Goal: Find specific page/section: Find specific page/section

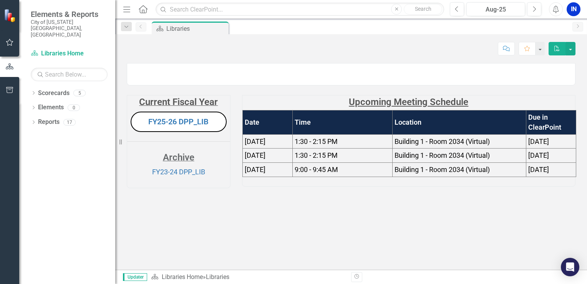
click at [131, 7] on icon "Menu" at bounding box center [127, 9] width 10 height 8
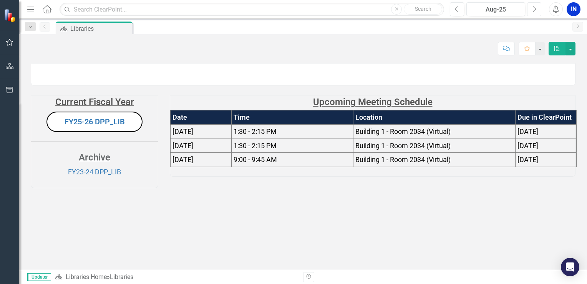
click at [529, 10] on button "Next" at bounding box center [534, 9] width 14 height 14
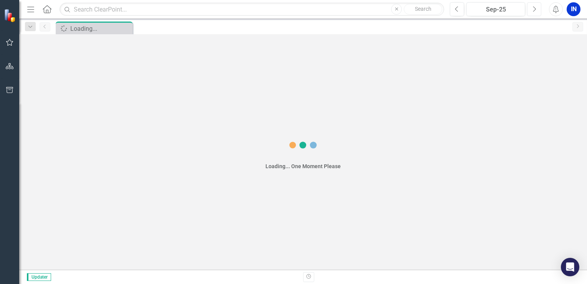
click at [537, 8] on button "Next" at bounding box center [534, 9] width 14 height 14
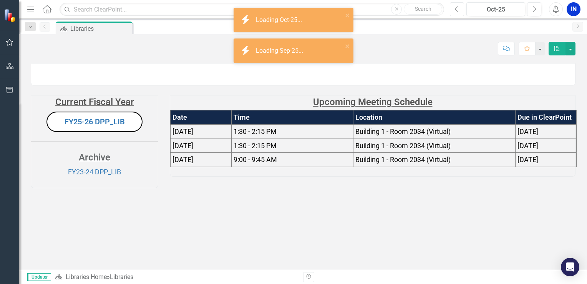
click at [455, 10] on button "Previous" at bounding box center [457, 9] width 14 height 14
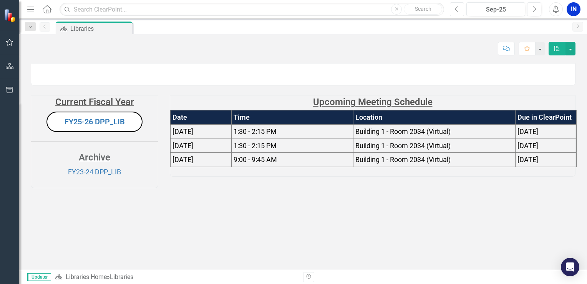
scroll to position [21, 0]
click at [110, 132] on button "FY25-26 DPP_LIB" at bounding box center [95, 121] width 96 height 20
click at [96, 126] on link "FY25-26 DPP_LIB" at bounding box center [95, 121] width 60 height 9
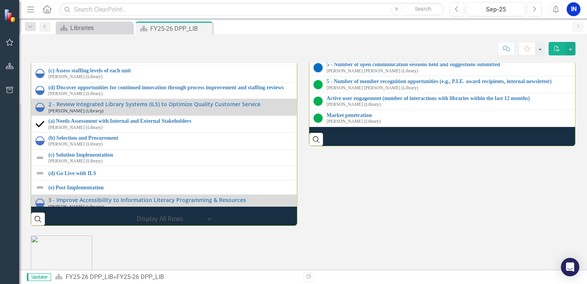
scroll to position [964, 0]
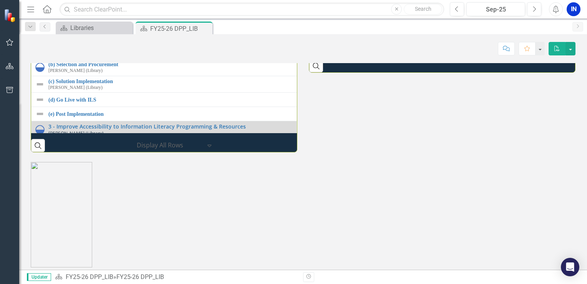
drag, startPoint x: 355, startPoint y: 222, endPoint x: 274, endPoint y: 282, distance: 100.2
click at [278, 276] on div "Menu Home Search Close Search Previous Sep-25 Next Alerts IN User Edit Profile …" at bounding box center [303, 142] width 568 height 284
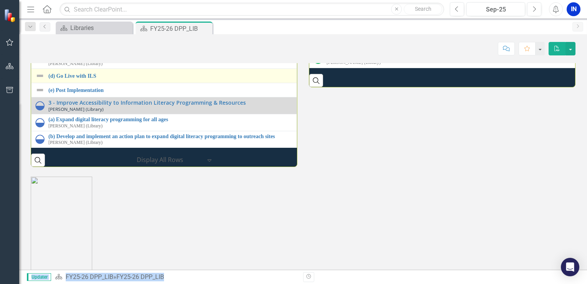
scroll to position [38, 5]
